Goal: Navigation & Orientation: Find specific page/section

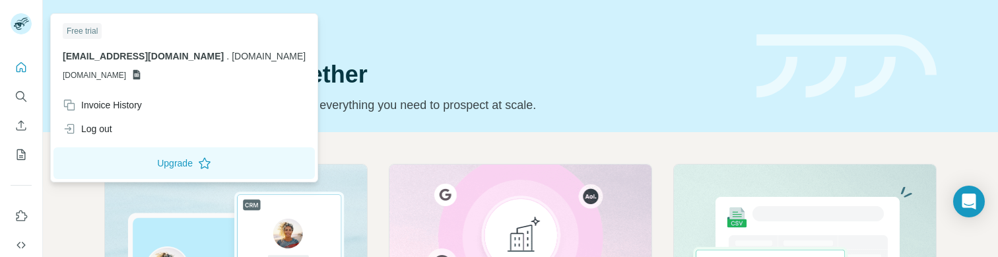
click at [382, 40] on div "Quick start Let’s prospect together Pick your starting point and we’ll provide …" at bounding box center [422, 66] width 636 height 96
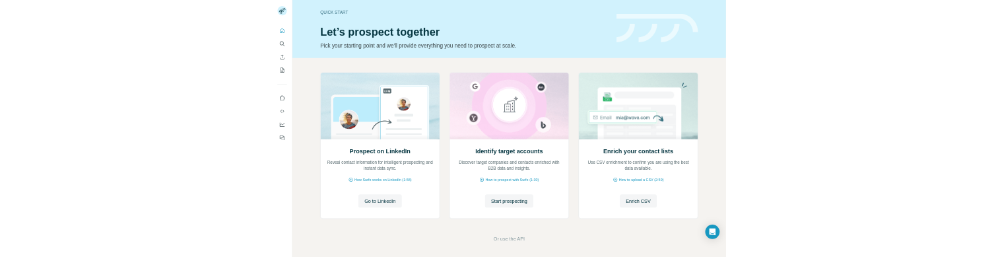
scroll to position [124, 0]
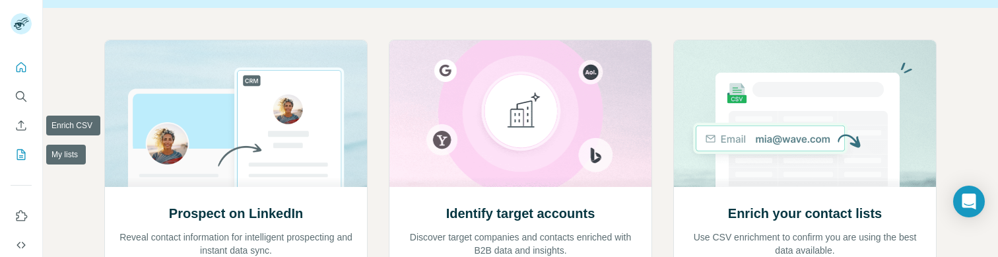
click at [18, 150] on icon "My lists" at bounding box center [21, 154] width 13 height 13
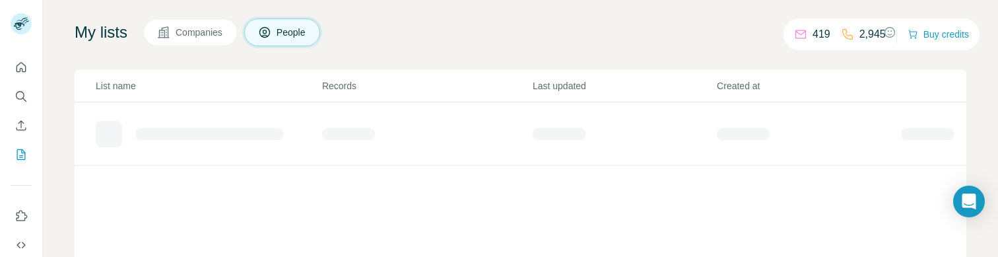
scroll to position [75, 0]
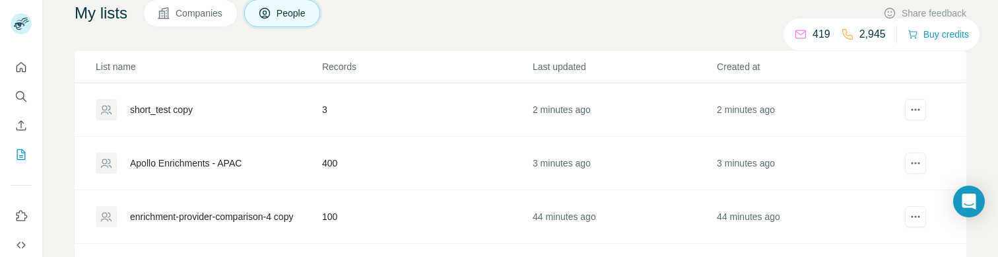
click at [180, 116] on div "short_test copy" at bounding box center [161, 109] width 63 height 13
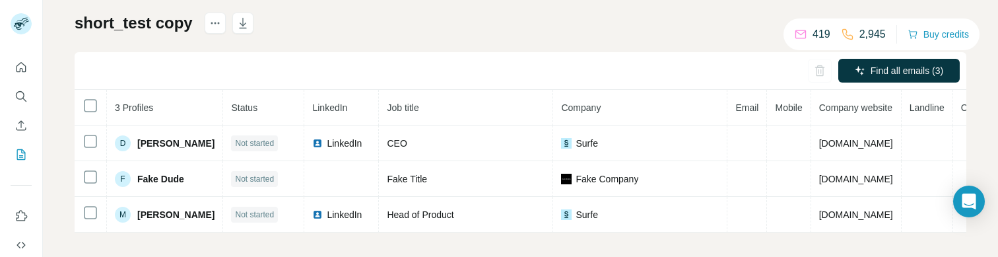
scroll to position [75, 0]
